Goal: Information Seeking & Learning: Learn about a topic

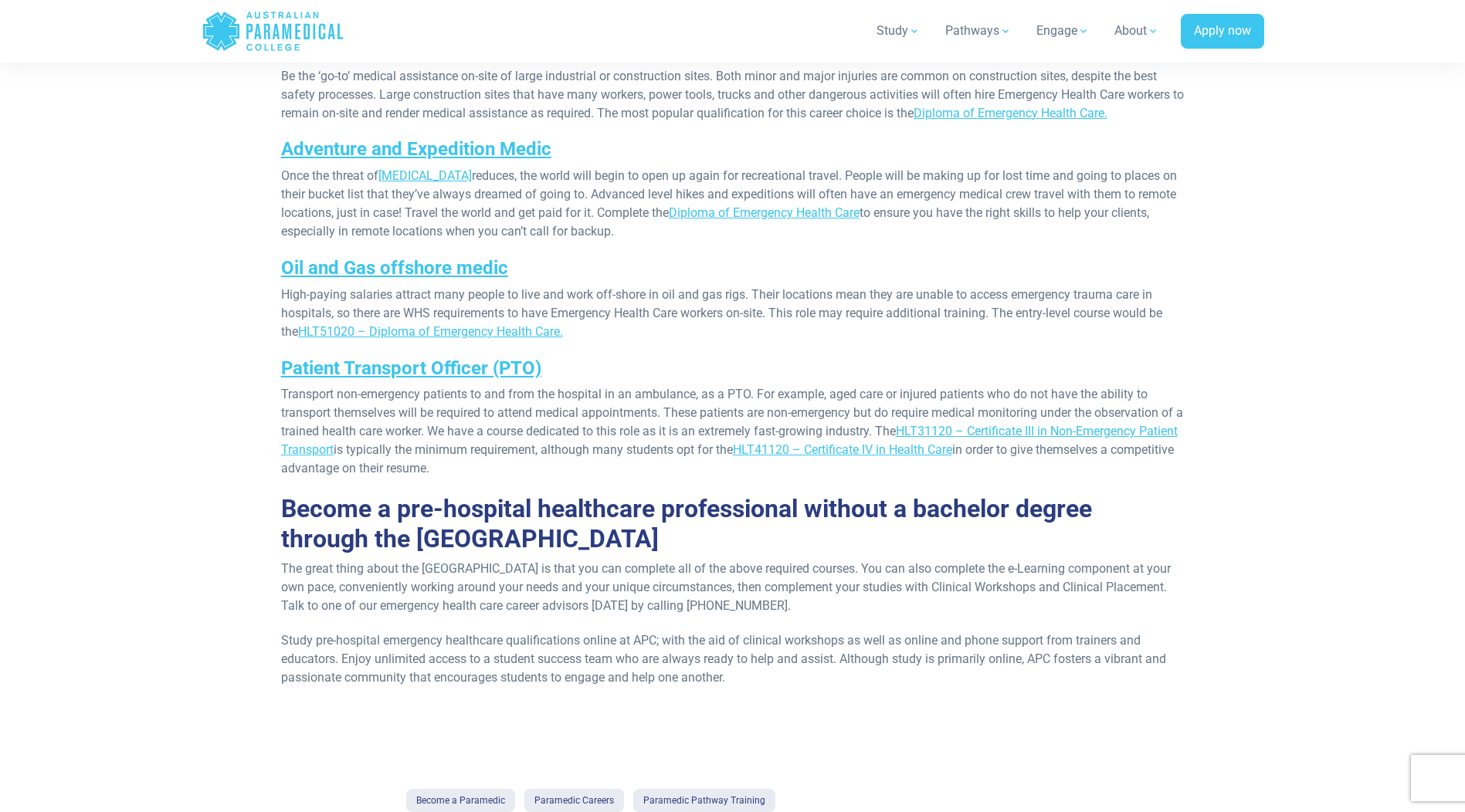
scroll to position [849, 0]
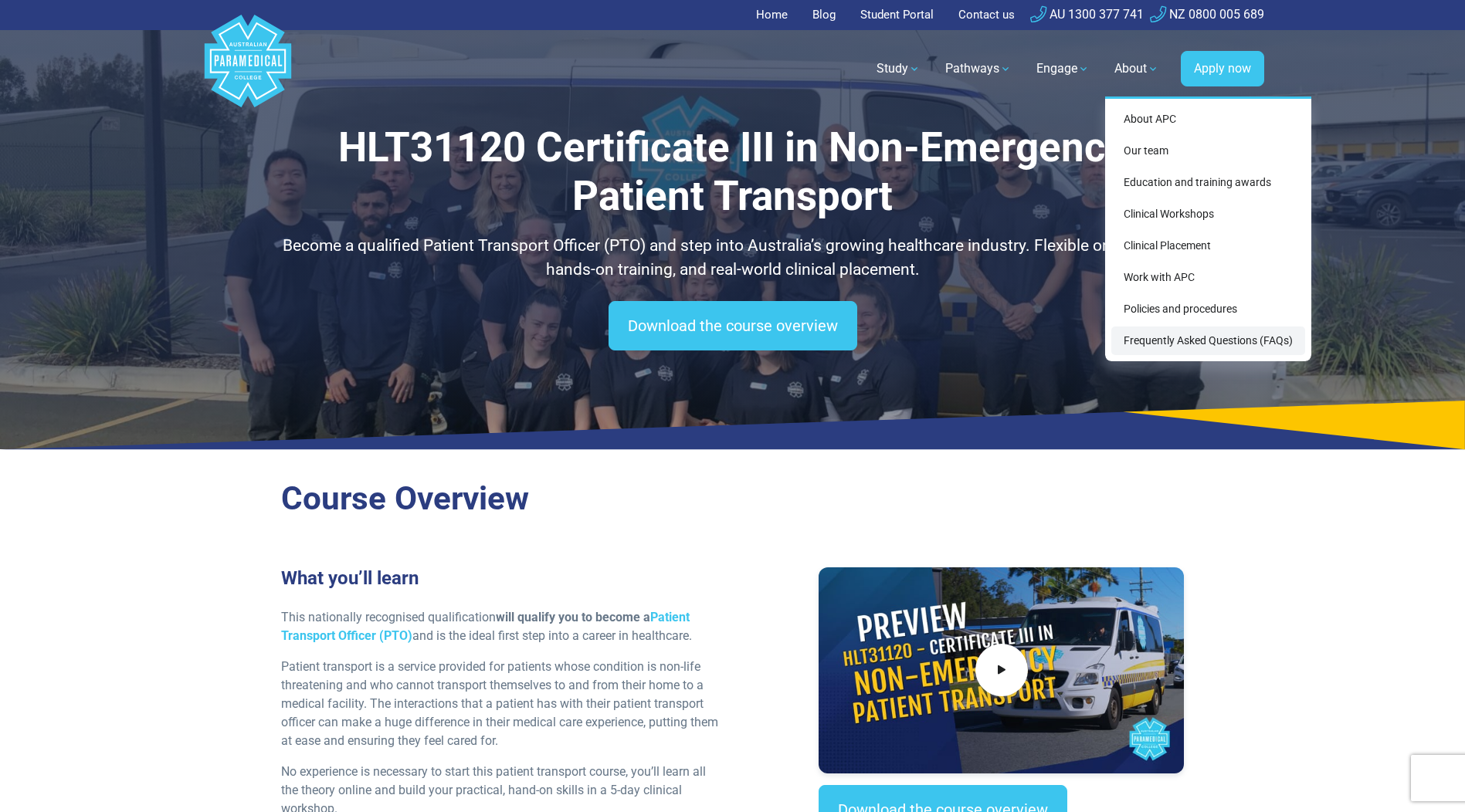
click at [1168, 341] on link "Frequently Asked Questions (FAQs)" at bounding box center [1208, 341] width 194 height 29
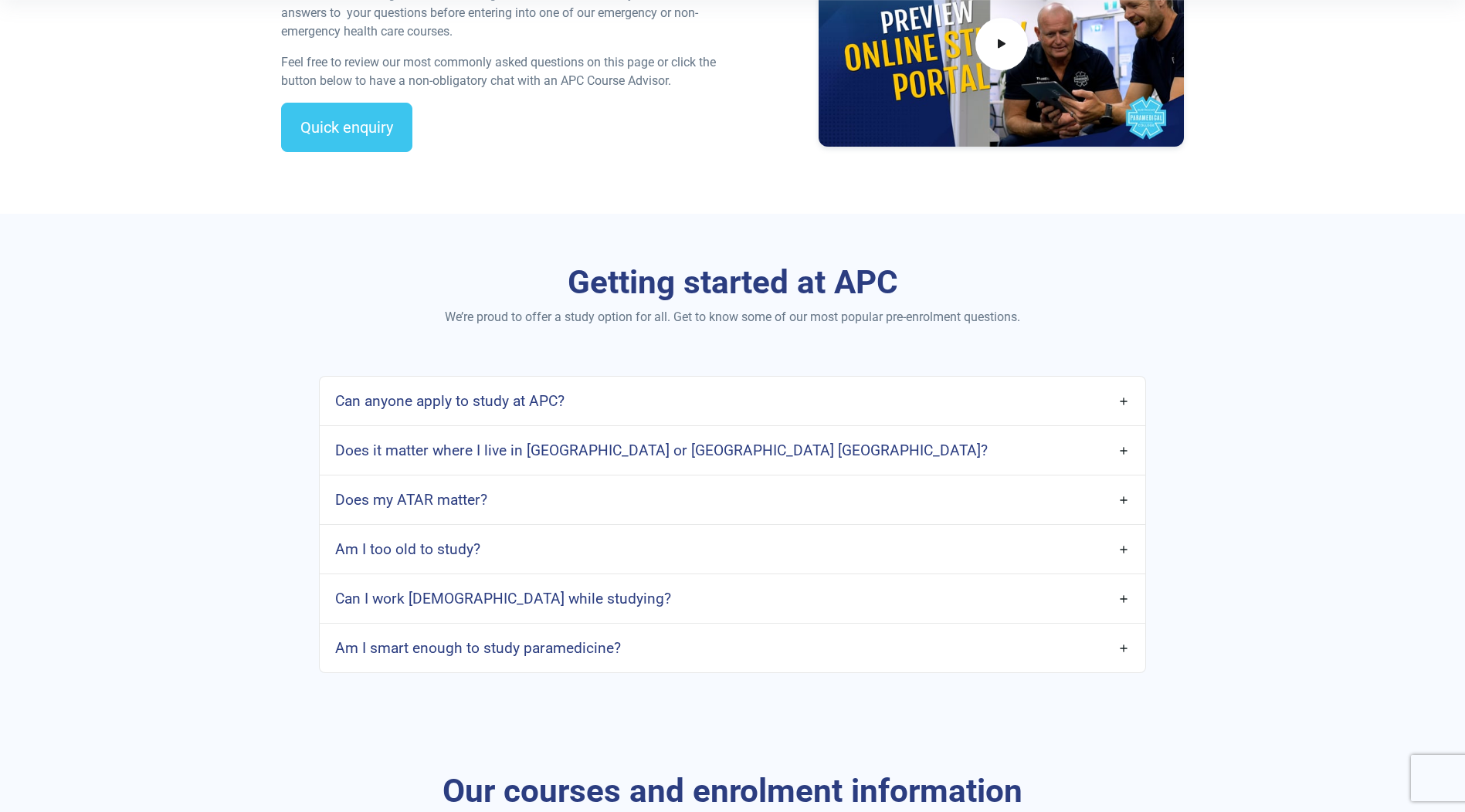
click at [1124, 447] on link "Does it matter where I live in [GEOGRAPHIC_DATA] or [GEOGRAPHIC_DATA] [GEOGRAPH…" at bounding box center [732, 450] width 825 height 36
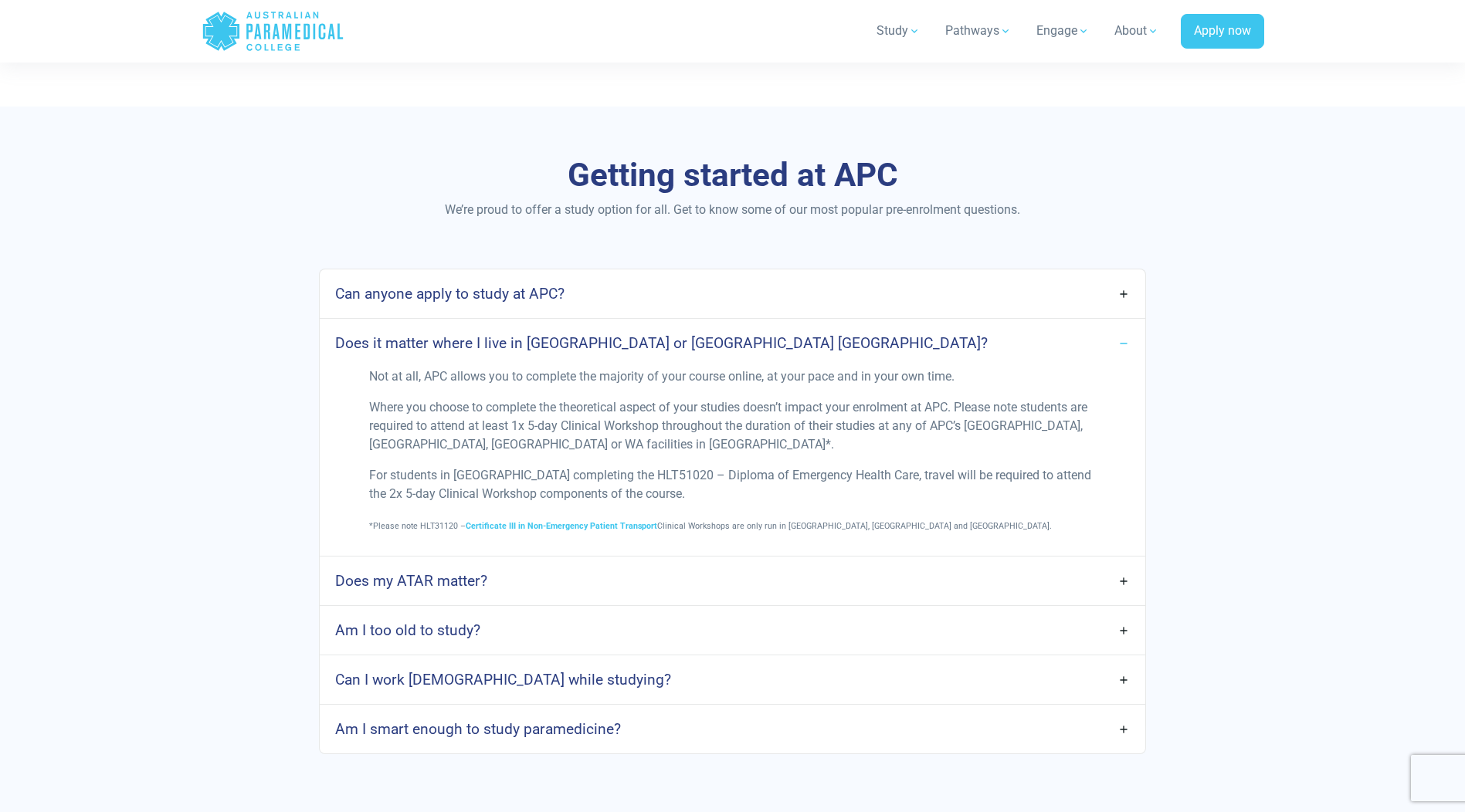
scroll to position [695, 0]
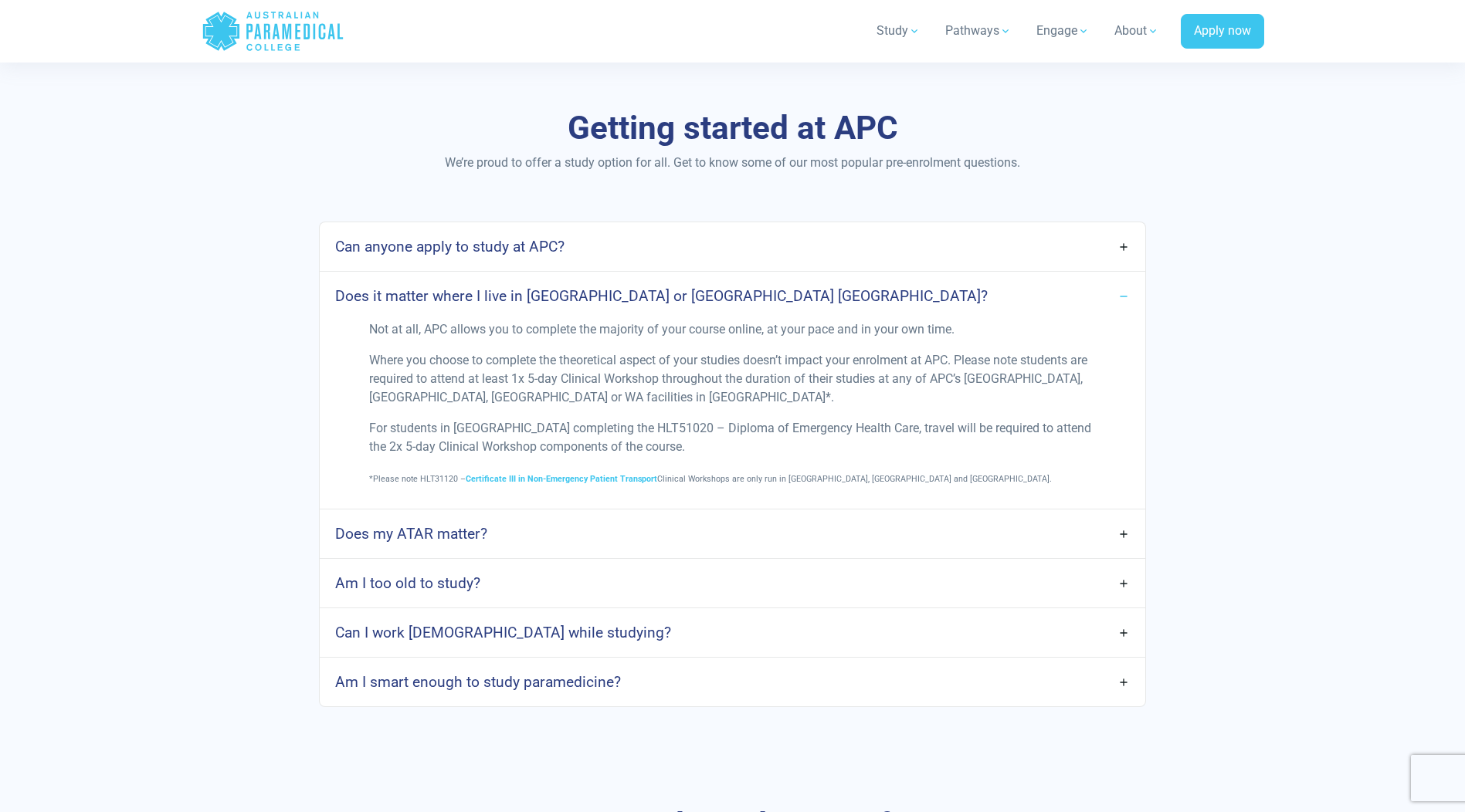
click at [1123, 630] on link "Can I work [DEMOGRAPHIC_DATA] while studying?" at bounding box center [732, 632] width 825 height 36
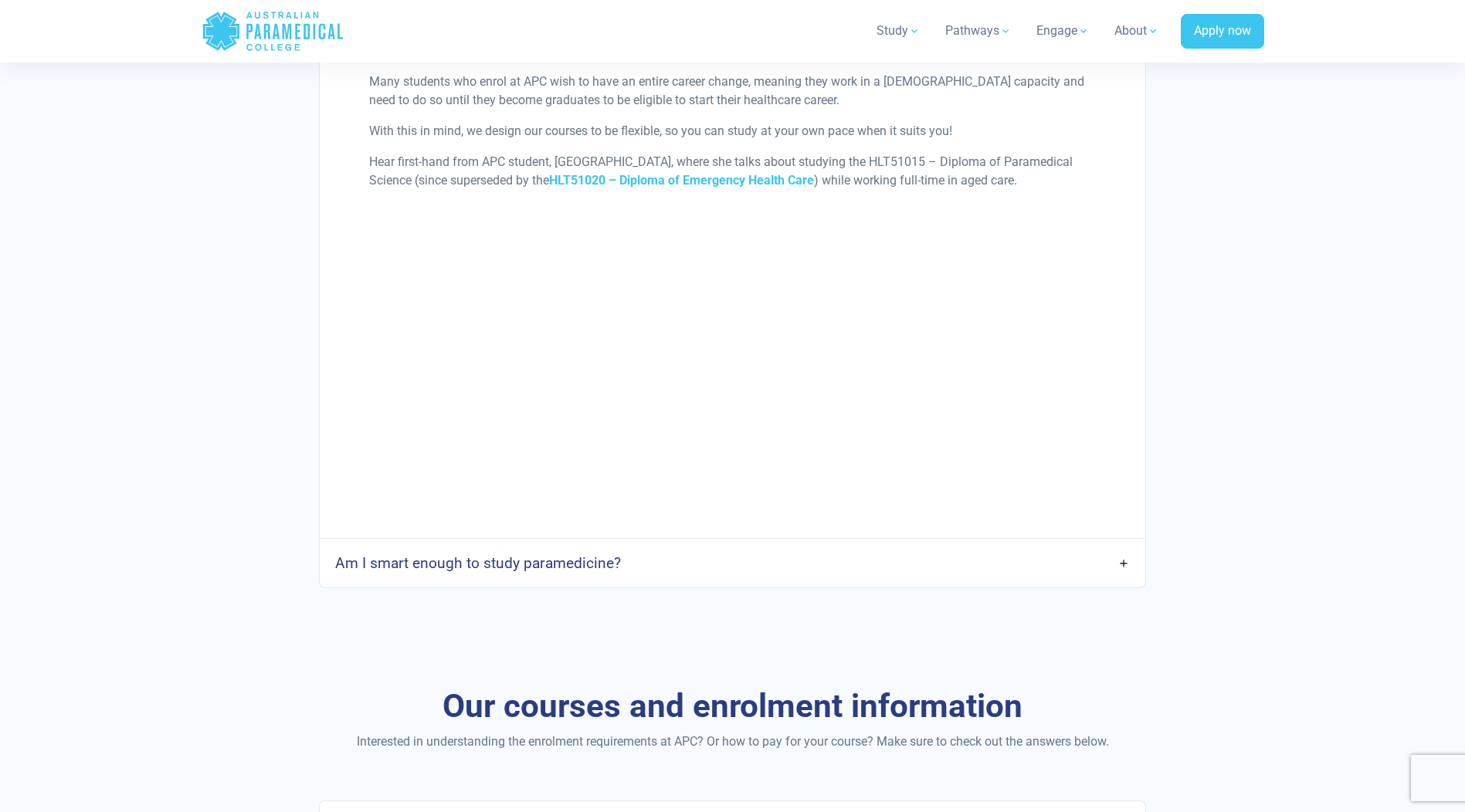
scroll to position [1312, 0]
click at [1117, 557] on link "Am I smart enough to study paramedicine?" at bounding box center [732, 560] width 825 height 36
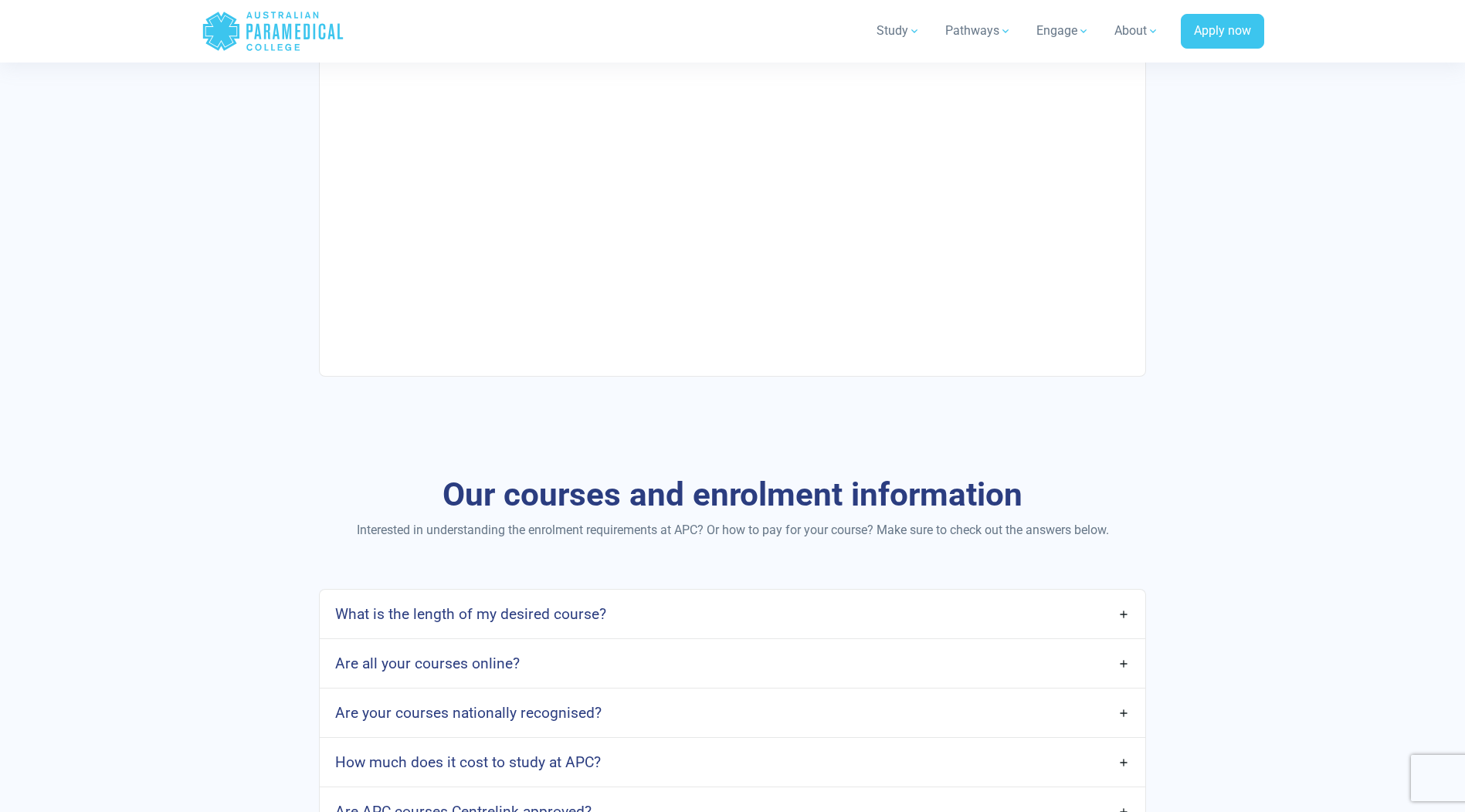
scroll to position [2006, 0]
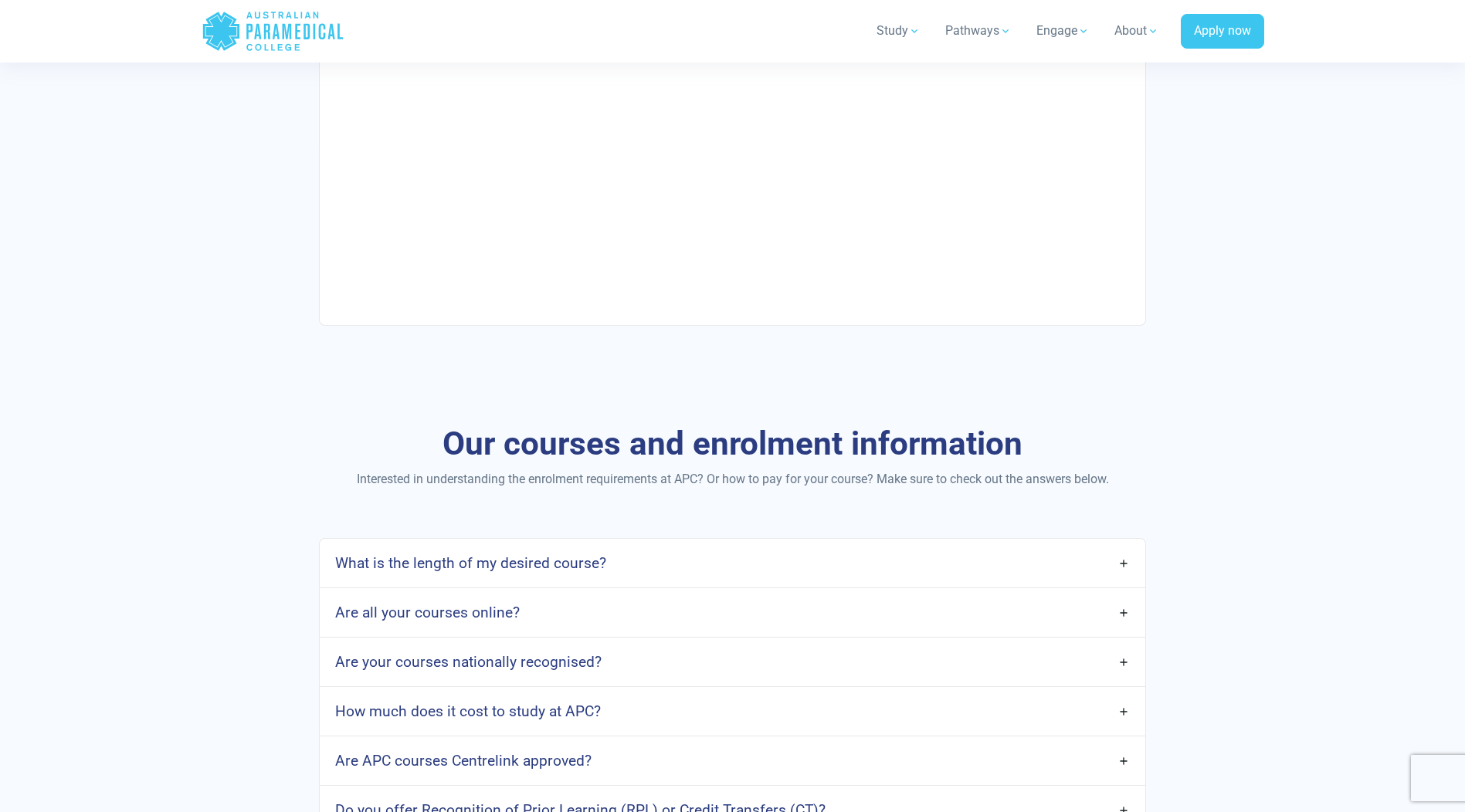
click at [1123, 561] on link "What is the length of my desired course?" at bounding box center [732, 562] width 825 height 36
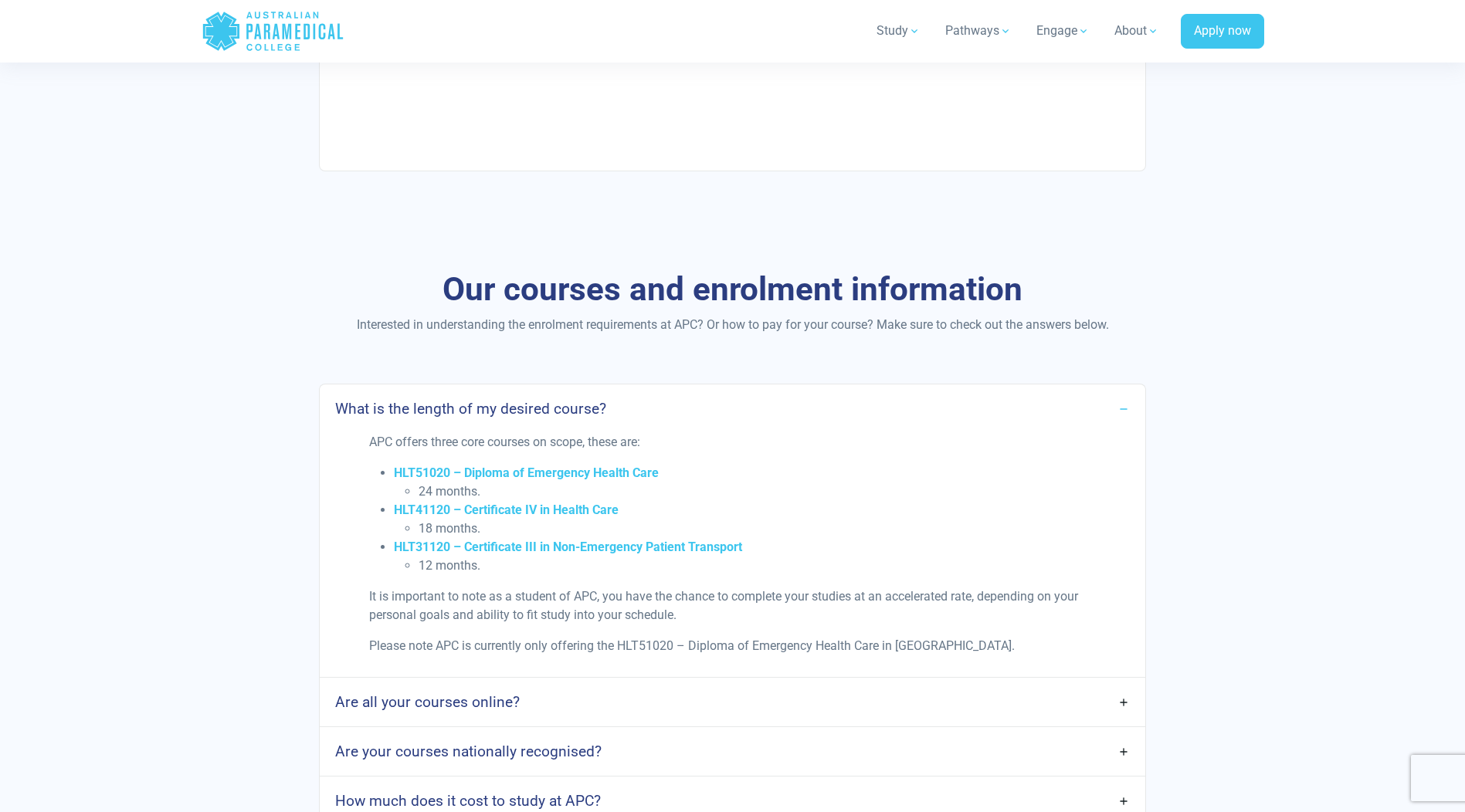
scroll to position [2238, 0]
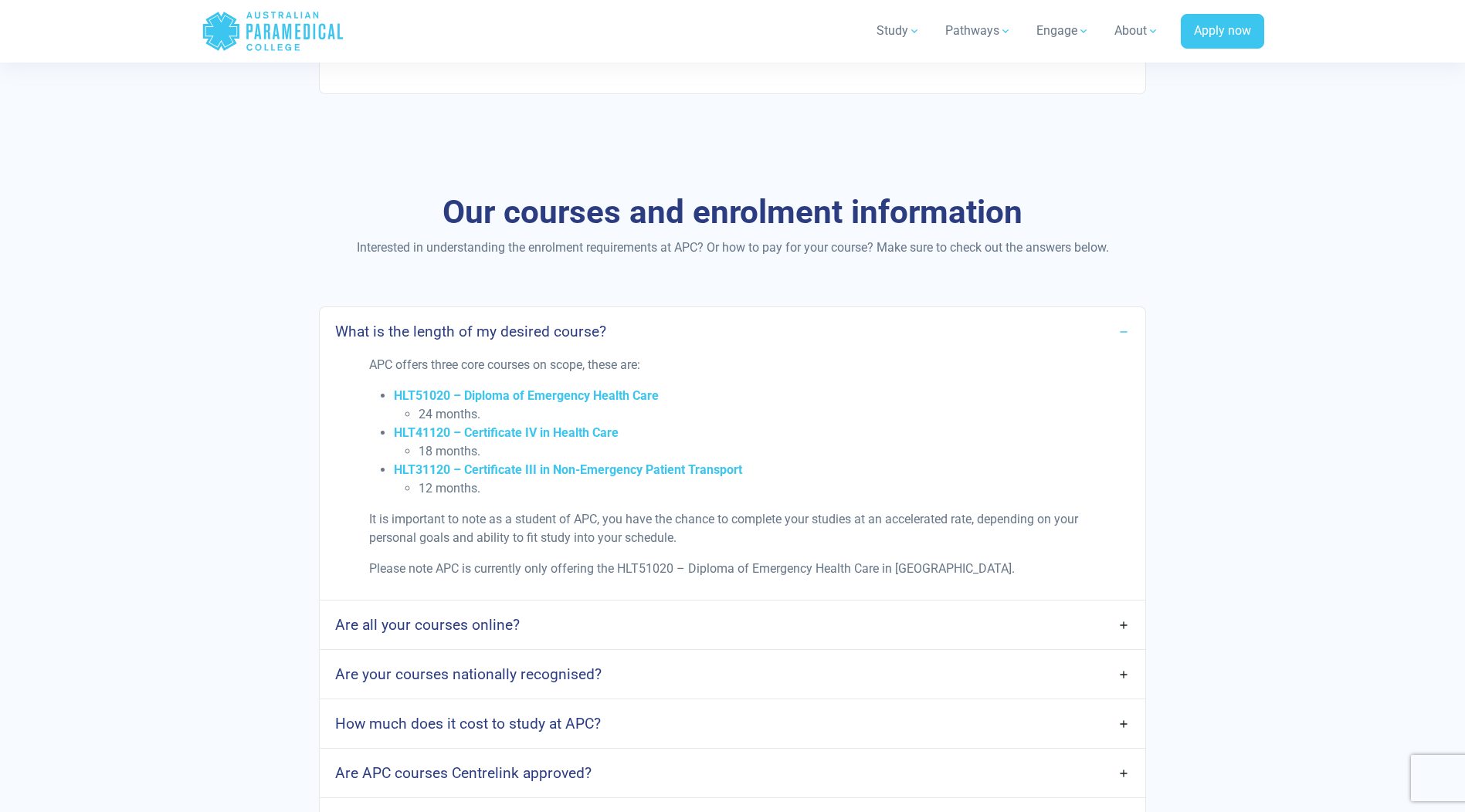
click at [1123, 721] on link "How much does it cost to study at APC?" at bounding box center [732, 723] width 825 height 36
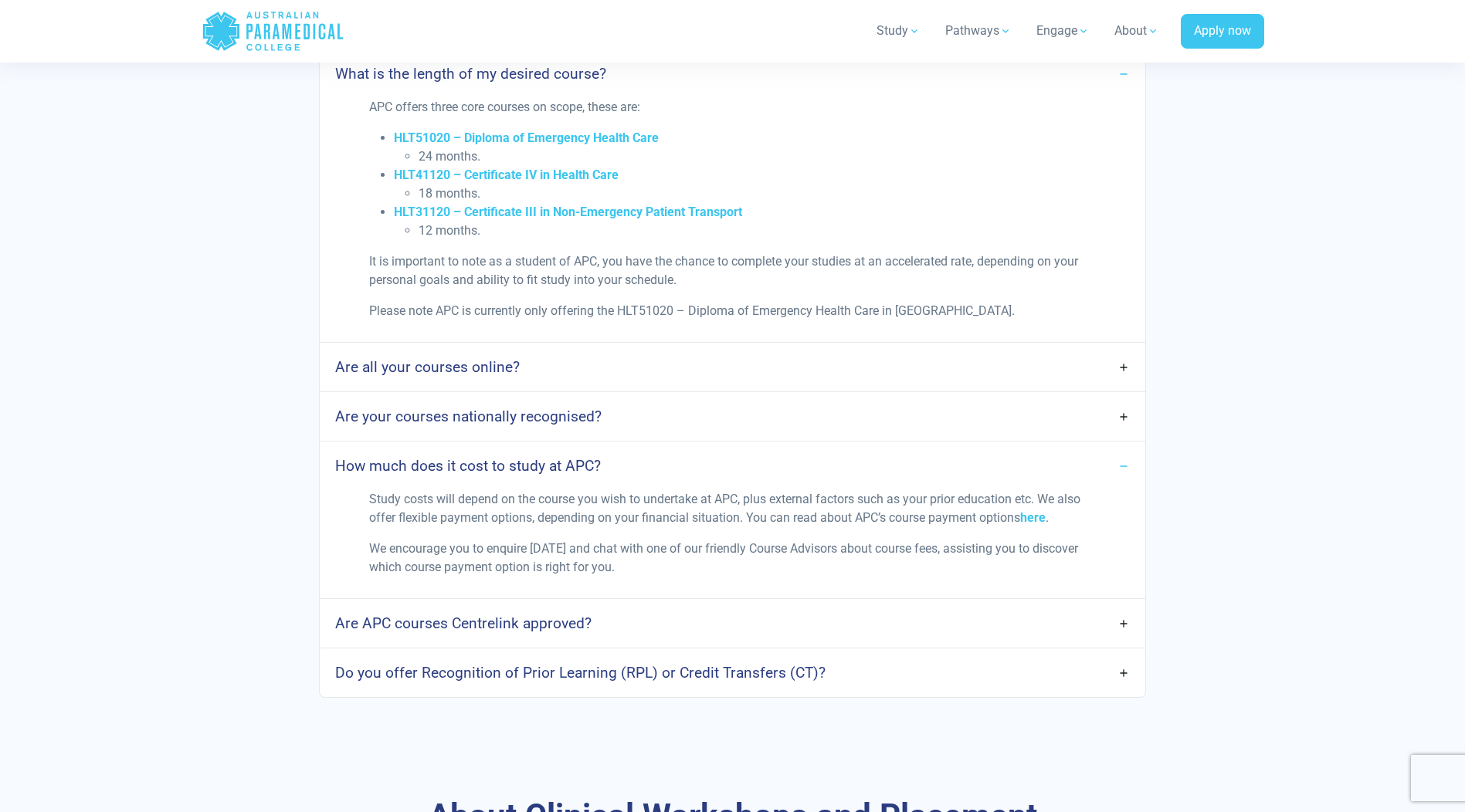
scroll to position [2393, 0]
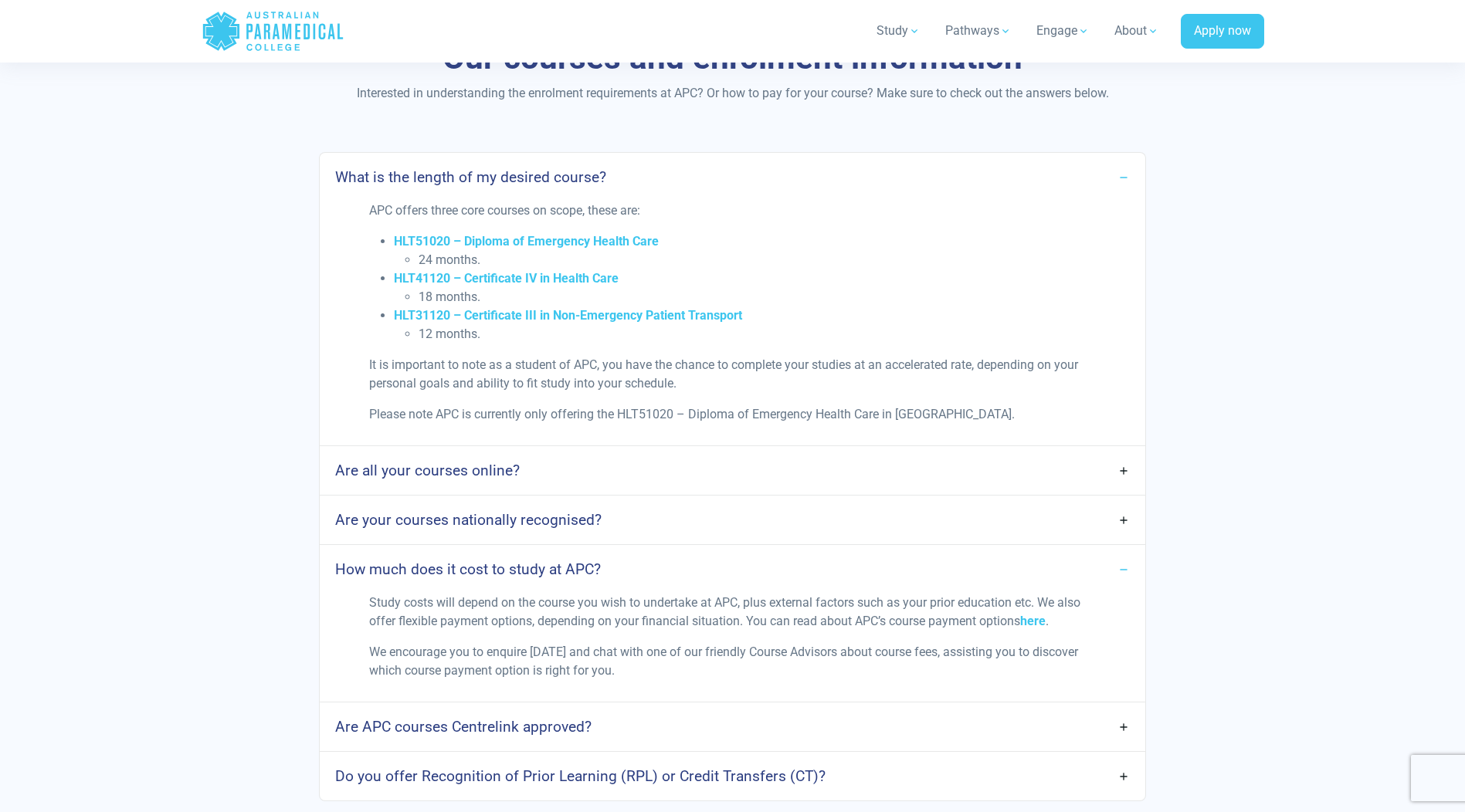
click at [1126, 472] on link "Are all your courses online?" at bounding box center [732, 470] width 825 height 36
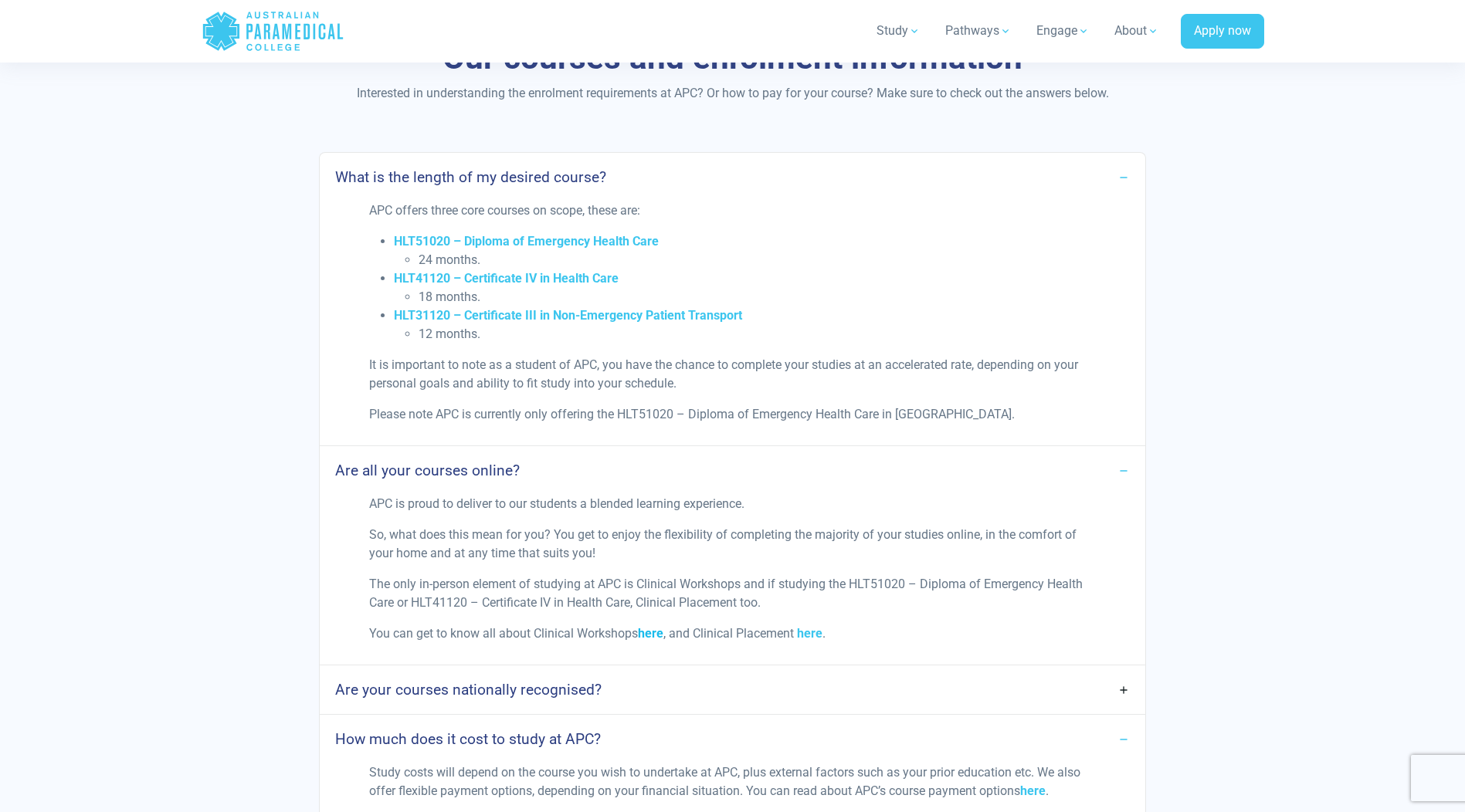
click at [648, 638] on span "here" at bounding box center [651, 633] width 26 height 14
